Goal: Use online tool/utility: Utilize a website feature to perform a specific function

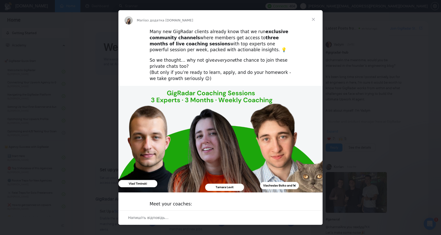
click at [215, 52] on div "Many new GigRadar clients already know that we run exclusive community channels…" at bounding box center [220, 41] width 142 height 24
click at [316, 17] on span "Закрити" at bounding box center [313, 19] width 18 height 18
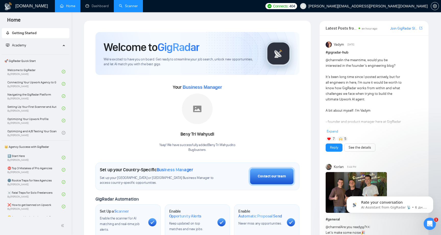
click at [130, 7] on link "Scanner" at bounding box center [128, 6] width 19 height 4
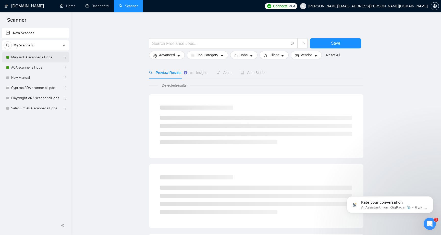
click at [28, 58] on link "Manual QA scanner all jobs" at bounding box center [35, 57] width 48 height 10
